Goal: Transaction & Acquisition: Purchase product/service

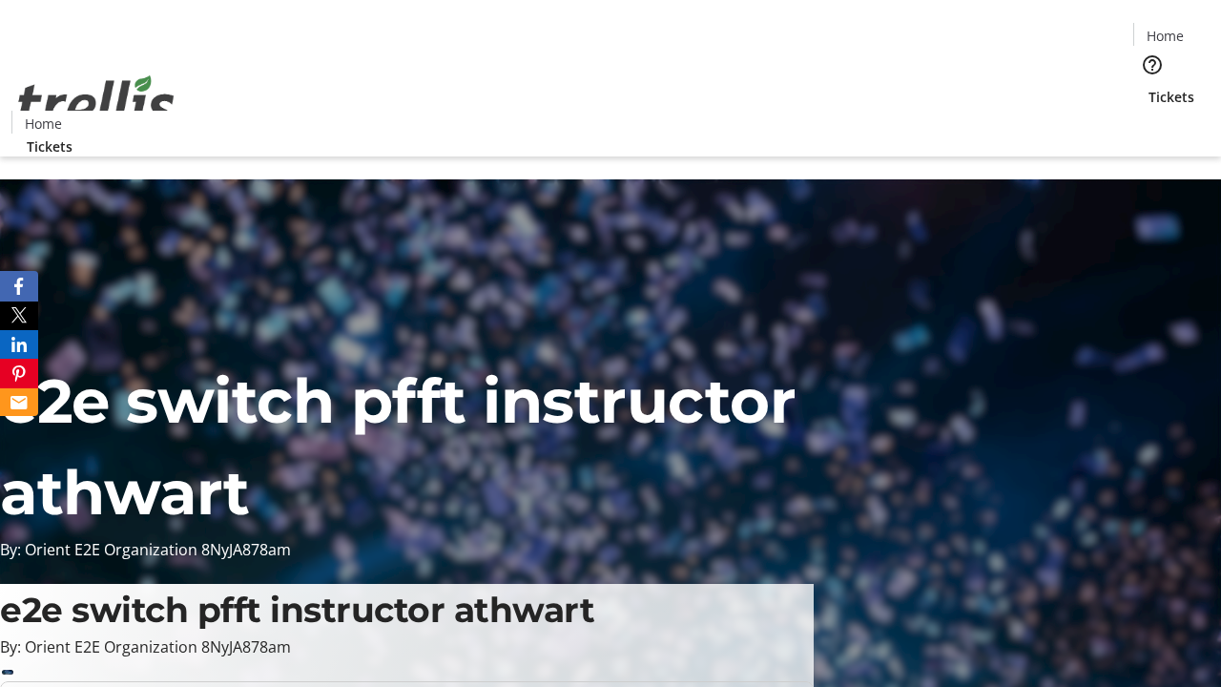
click at [1167, 29] on span "Sign Up" at bounding box center [1174, 26] width 55 height 23
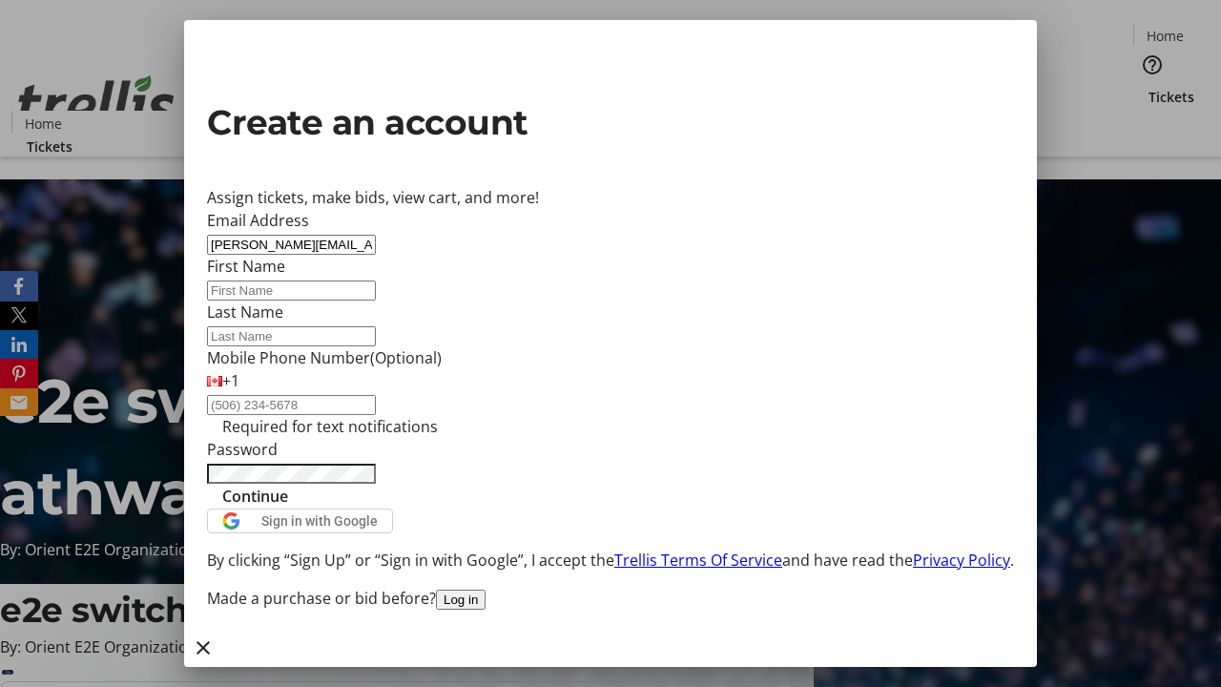
type input "[PERSON_NAME][EMAIL_ADDRESS][DOMAIN_NAME]"
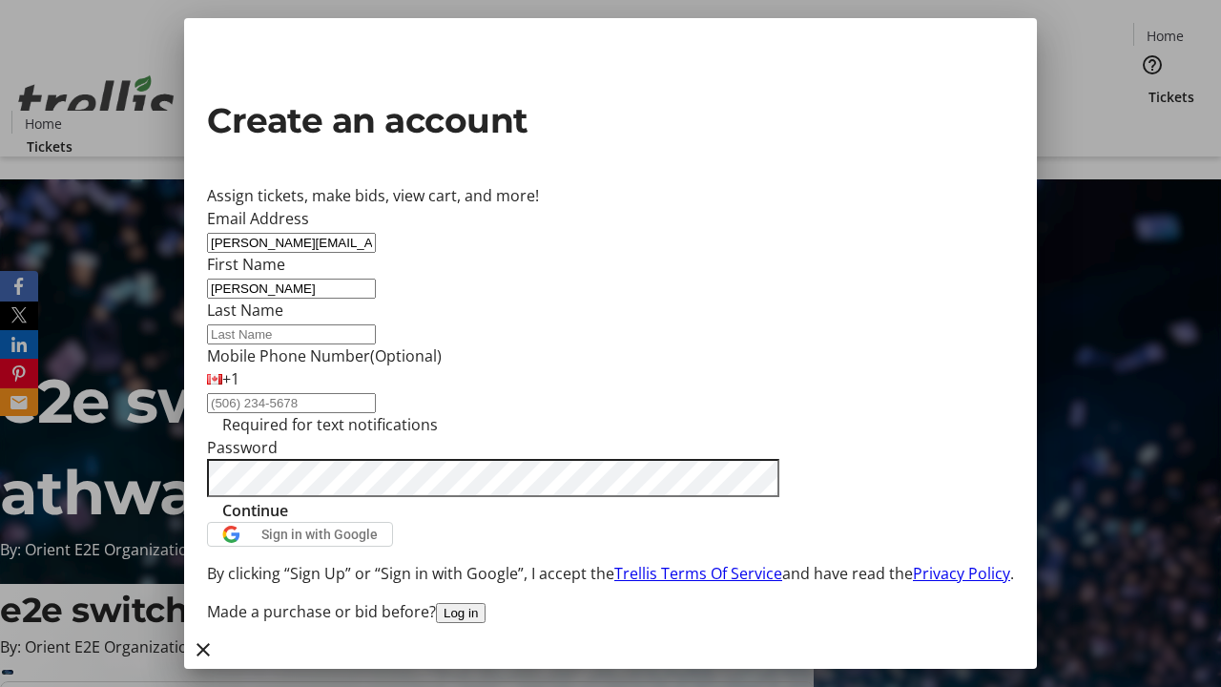
type input "[PERSON_NAME]"
click at [288, 522] on span "Continue" at bounding box center [255, 510] width 66 height 23
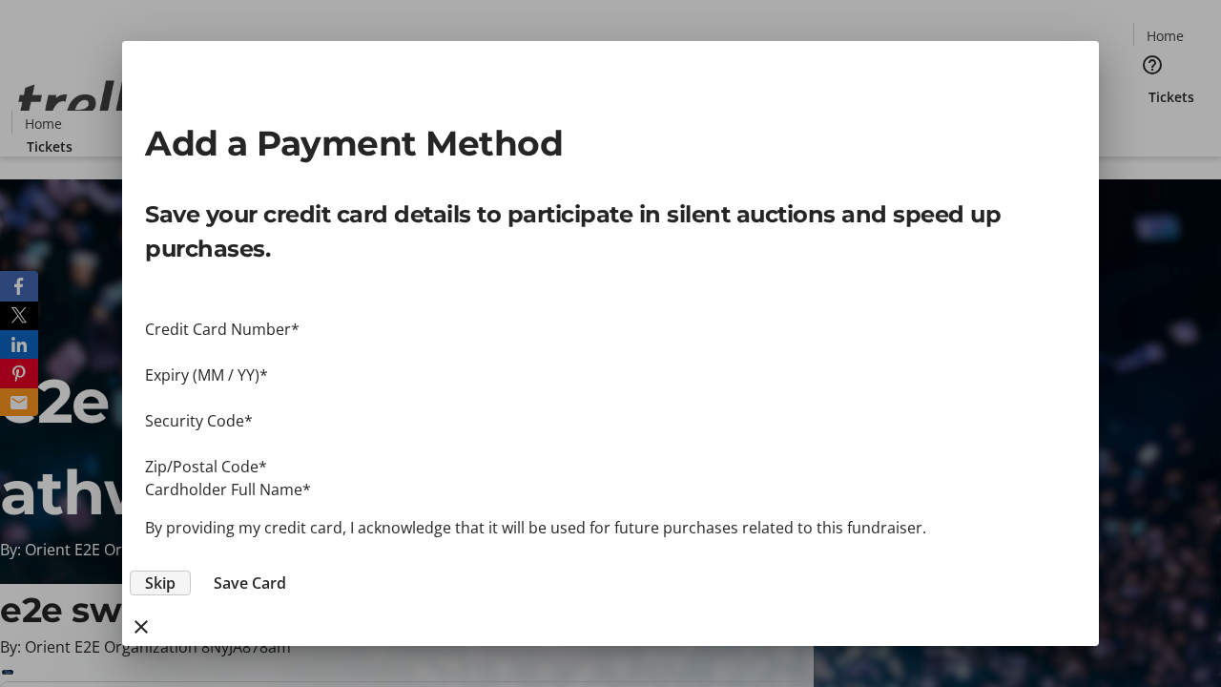
click at [176, 572] on span "Skip" at bounding box center [160, 583] width 31 height 23
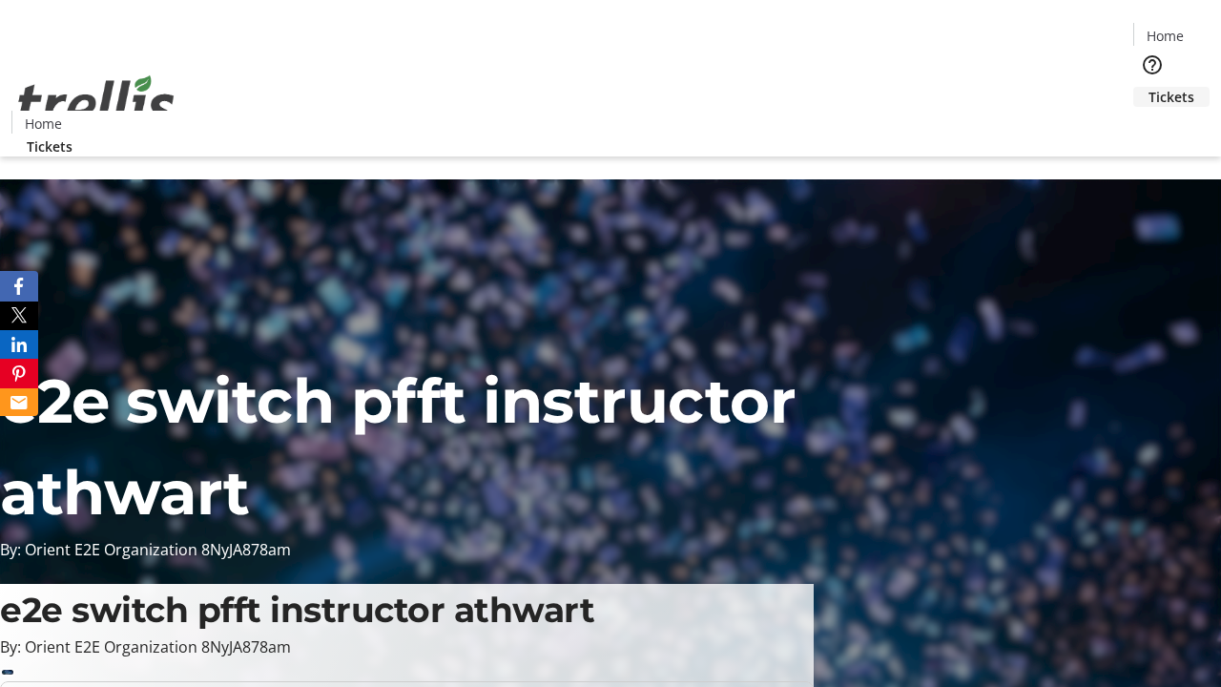
click at [1149, 87] on span "Tickets" at bounding box center [1172, 97] width 46 height 20
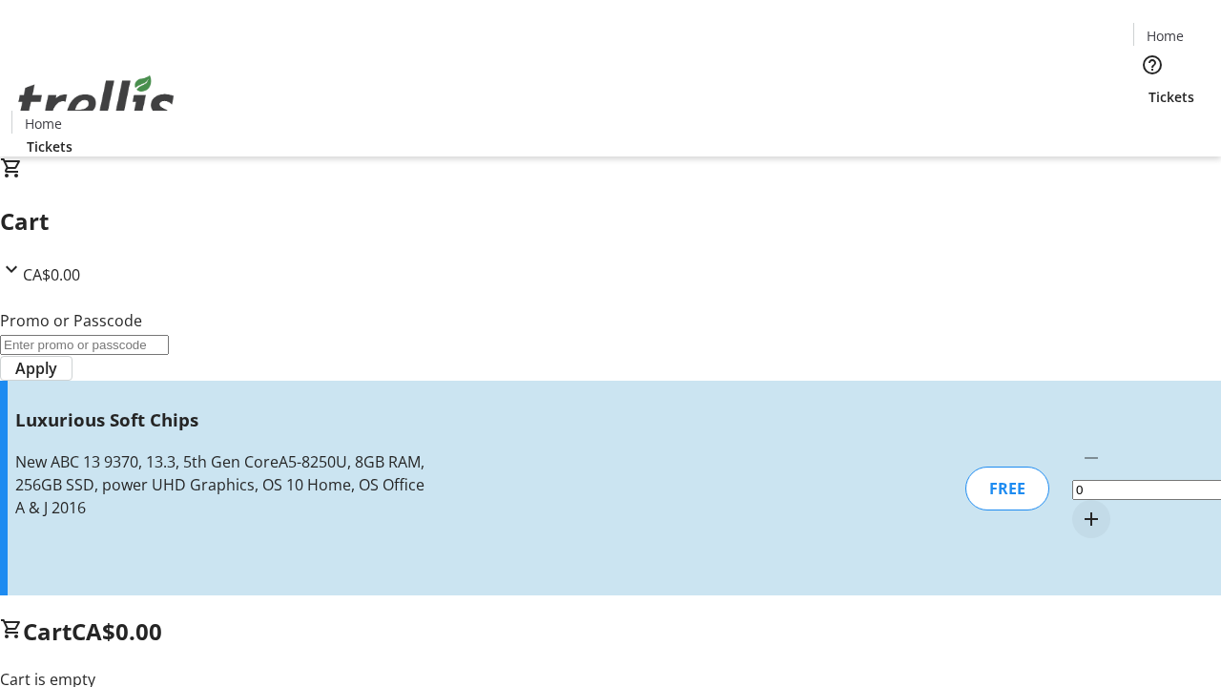
click at [1080, 508] on mat-icon "Increment by one" at bounding box center [1091, 519] width 23 height 23
type input "1"
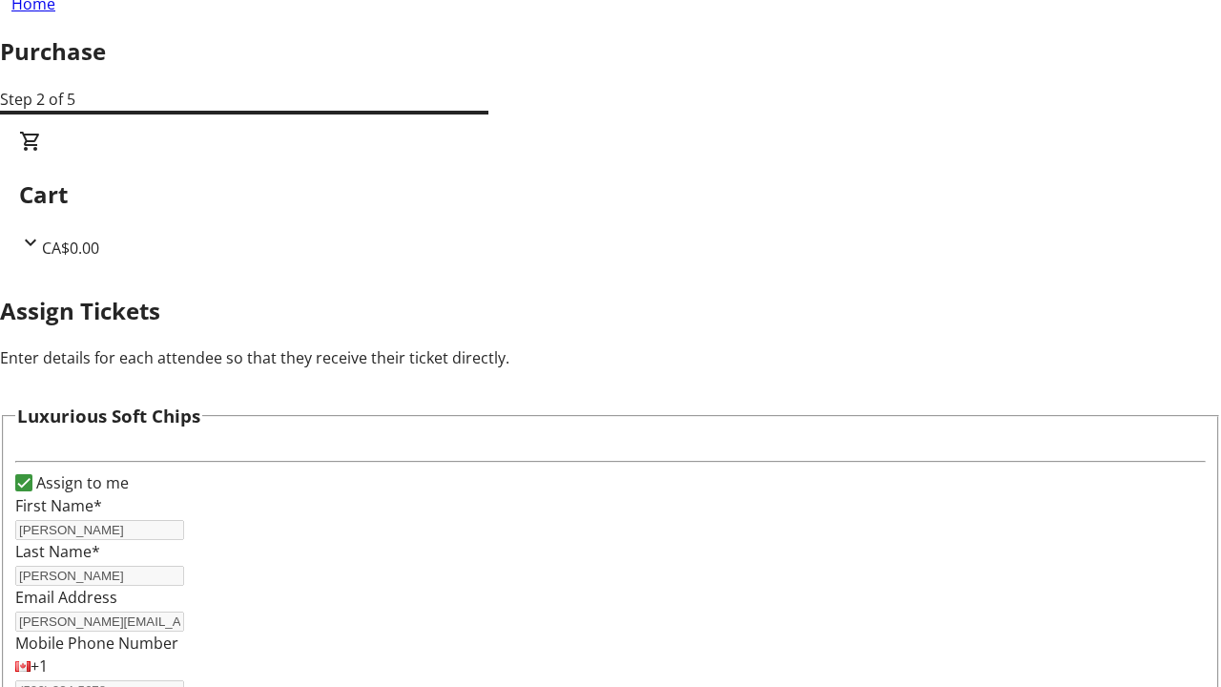
scroll to position [115, 0]
